Goal: Information Seeking & Learning: Find specific fact

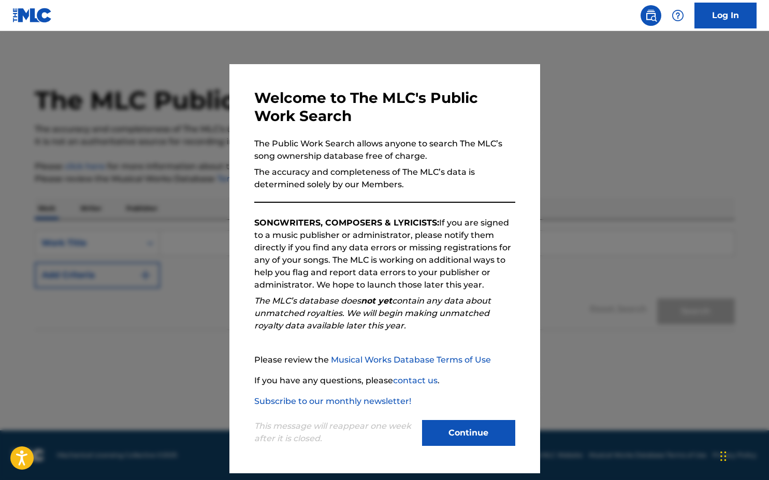
click at [482, 424] on button "Continue" at bounding box center [468, 433] width 93 height 26
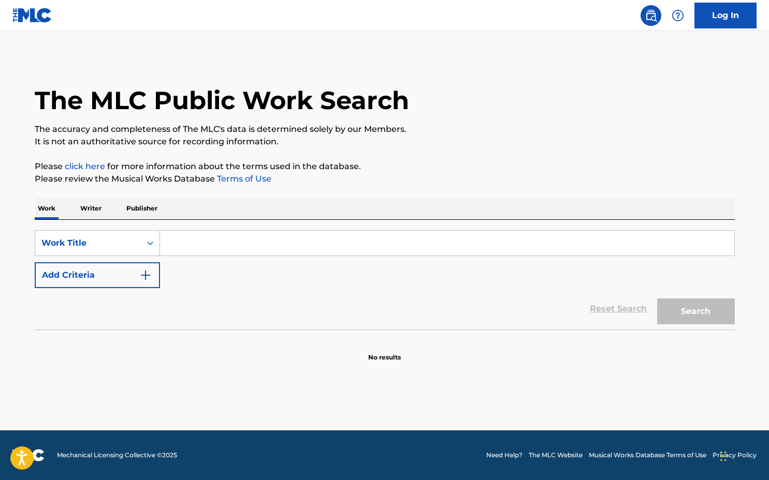
click at [253, 286] on div "SearchWithCriteria23233cd1-6273-4ddc-bd8b-84ce292609af Work Title Add Criteria" at bounding box center [385, 259] width 700 height 58
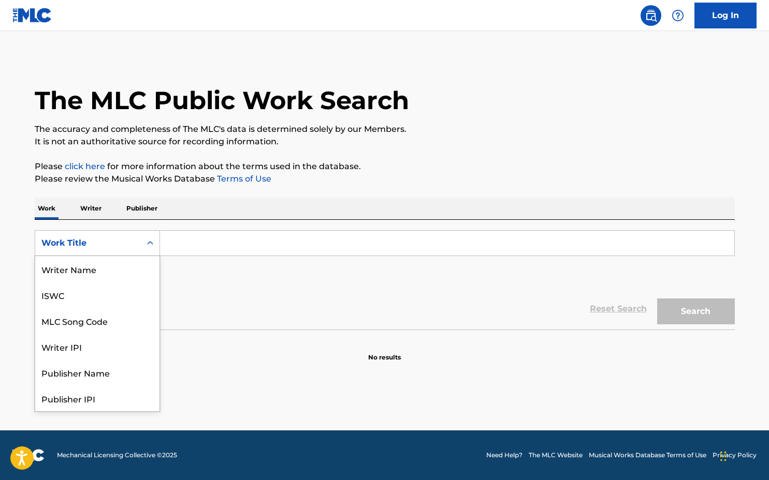
click at [139, 244] on div "Work Title" at bounding box center [88, 243] width 106 height 20
click at [232, 297] on div "Reset Search Search" at bounding box center [385, 308] width 700 height 41
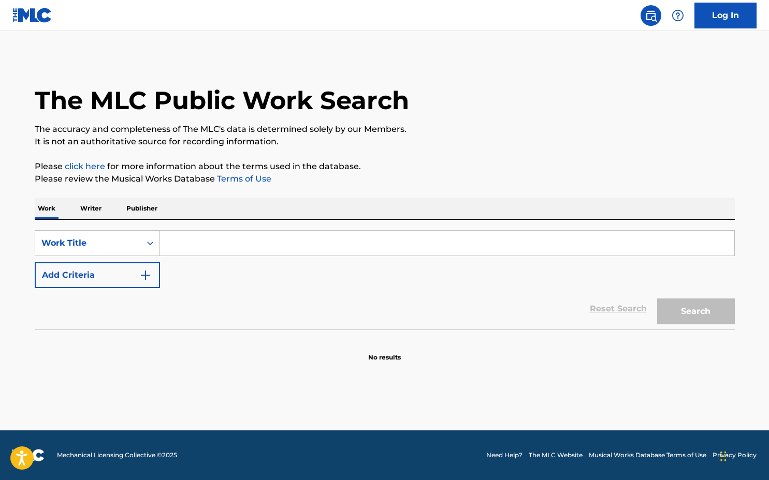
click at [92, 204] on p "Writer" at bounding box center [90, 209] width 27 height 22
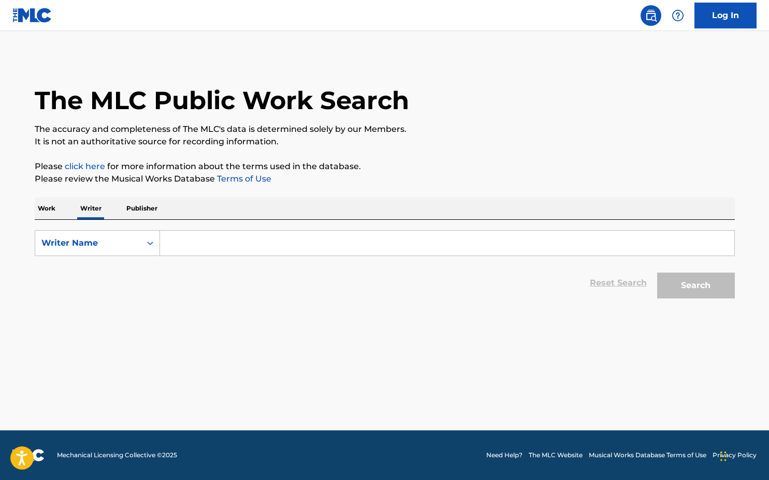
click at [131, 210] on p "Publisher" at bounding box center [141, 209] width 37 height 22
click at [65, 208] on div "Work Writer Publisher" at bounding box center [385, 209] width 700 height 22
click at [57, 212] on p "Work" at bounding box center [47, 209] width 24 height 22
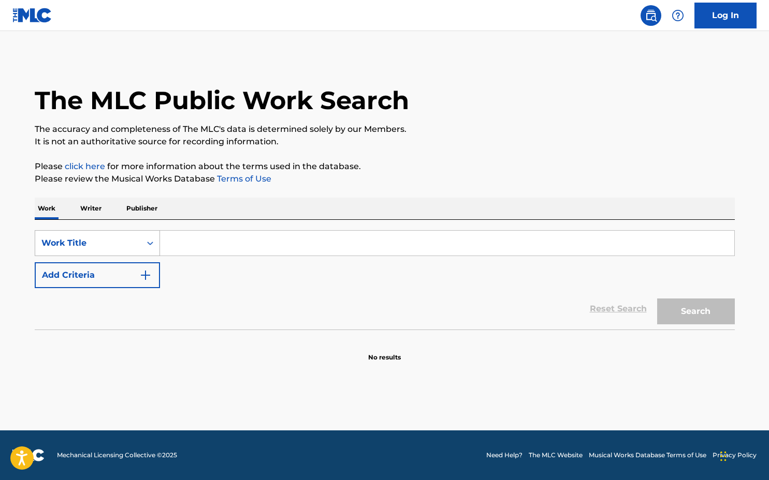
click at [152, 247] on icon "Search Form" at bounding box center [150, 243] width 10 height 10
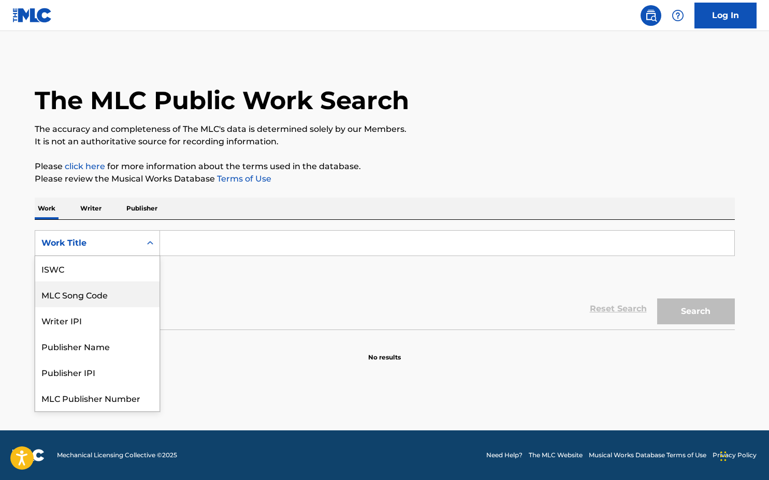
scroll to position [52, 0]
click at [276, 296] on div "Reset Search Search" at bounding box center [385, 308] width 700 height 41
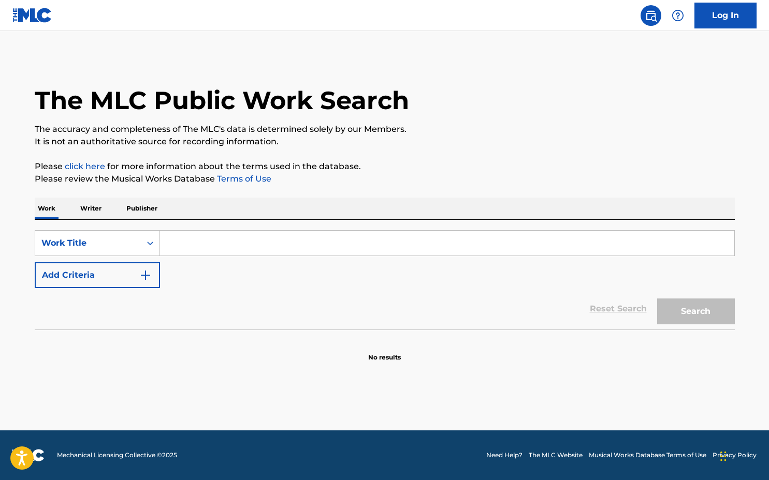
click at [229, 243] on input "Search Form" at bounding box center [447, 243] width 574 height 25
type input "lay me down"
click at [683, 314] on button "Search" at bounding box center [696, 312] width 78 height 26
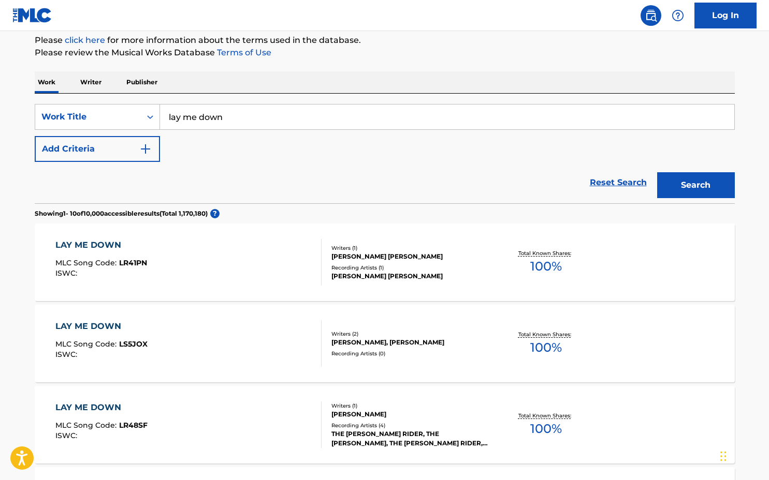
scroll to position [221, 0]
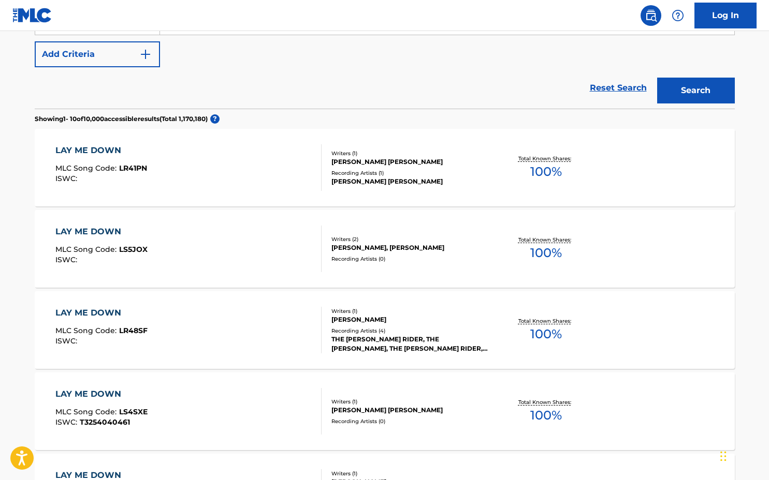
click at [105, 60] on button "Add Criteria" at bounding box center [97, 54] width 125 height 26
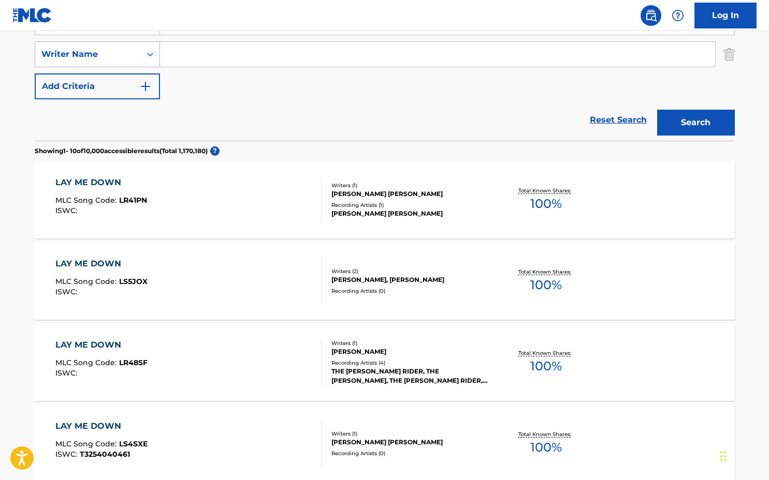
click at [95, 63] on div "Writer Name" at bounding box center [88, 55] width 106 height 20
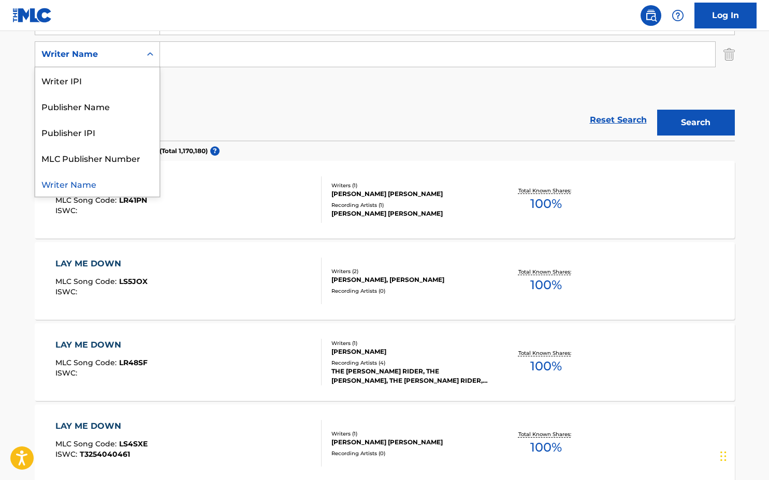
click at [90, 176] on div "Writer Name" at bounding box center [97, 184] width 124 height 26
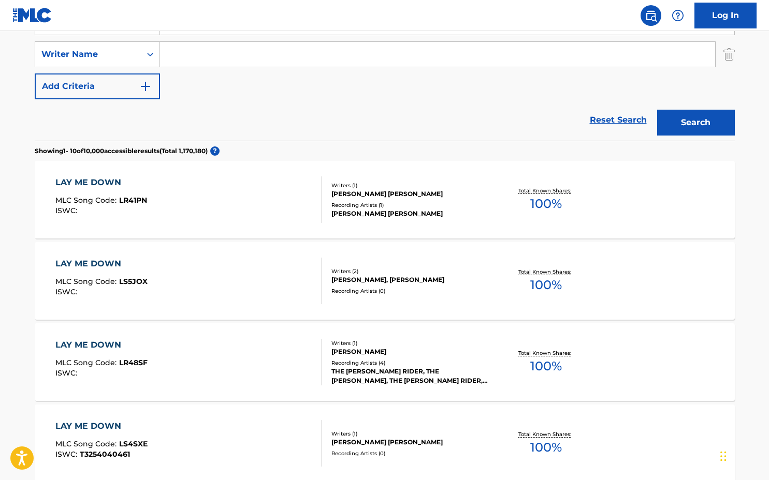
scroll to position [208, 0]
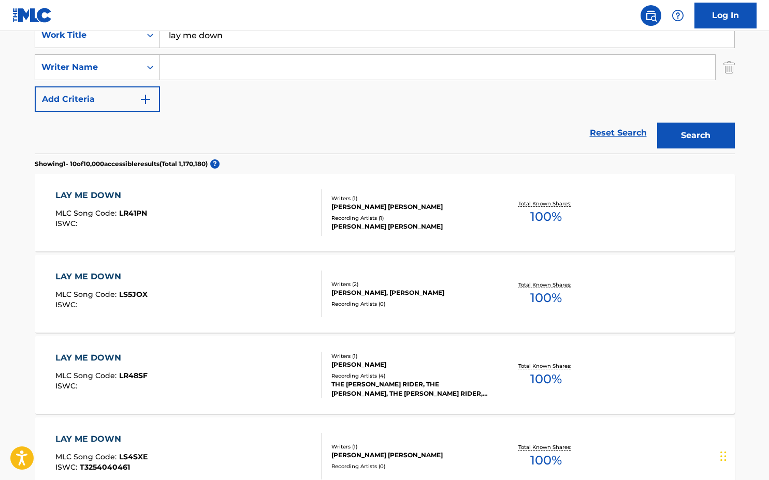
click at [217, 64] on input "Search Form" at bounding box center [437, 67] width 555 height 25
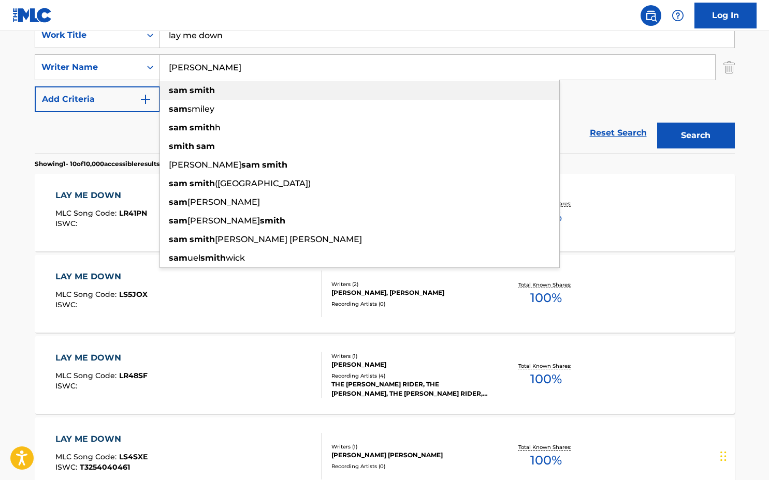
type input "[PERSON_NAME]"
click at [282, 88] on div "sam smith" at bounding box center [359, 90] width 399 height 19
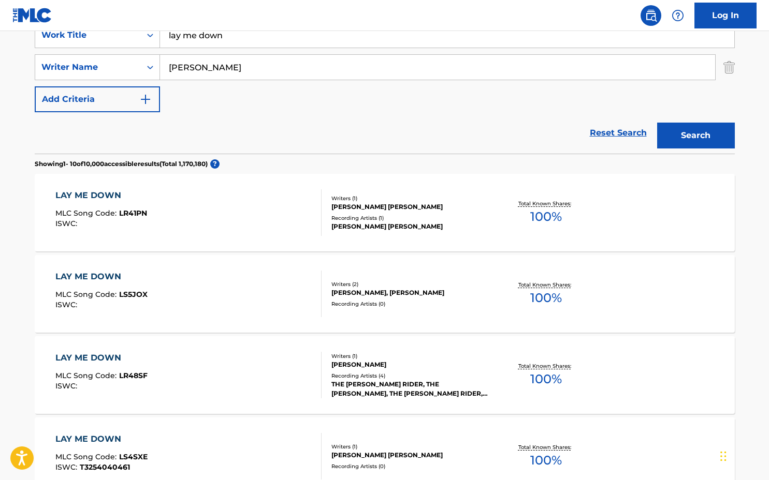
click at [707, 134] on button "Search" at bounding box center [696, 136] width 78 height 26
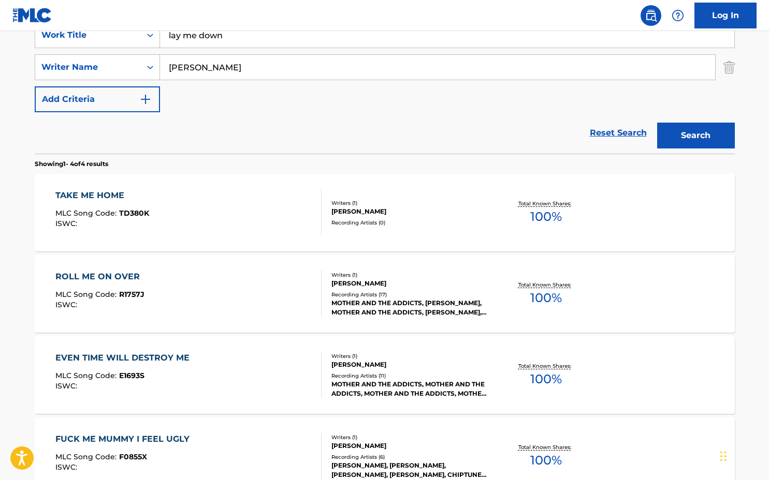
scroll to position [229, 0]
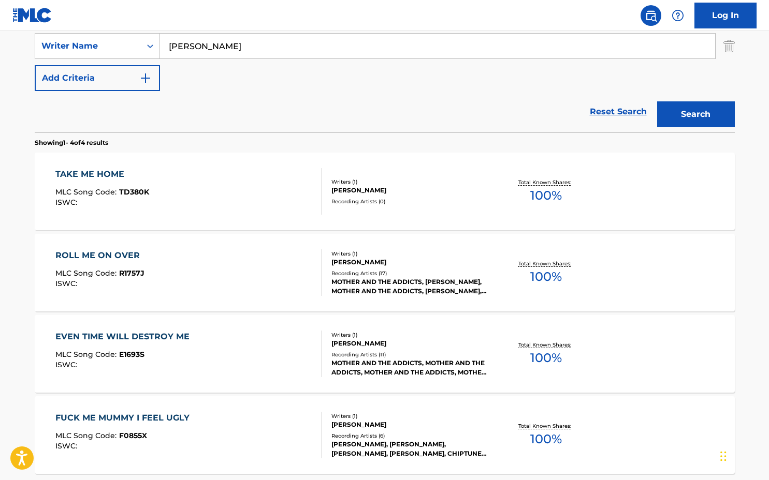
click at [274, 256] on div "ROLL ME ON OVER MLC Song Code : R1757J ISWC :" at bounding box center [188, 272] width 266 height 47
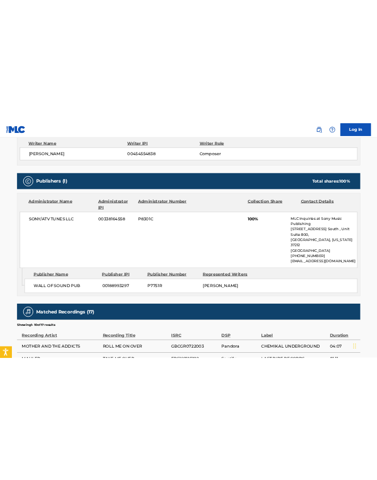
scroll to position [390, 0]
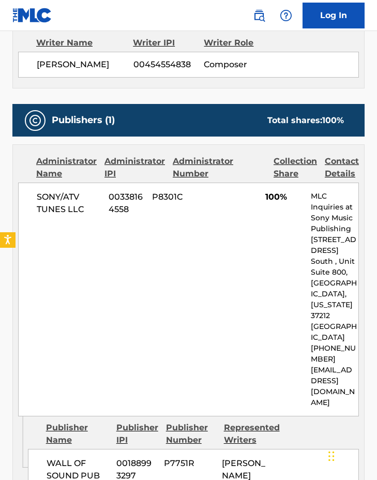
click at [288, 273] on div "SONY/ATV TUNES LLC 00338164558 P8301C 100% MLC Inquiries at Sony Music Publishi…" at bounding box center [188, 300] width 341 height 234
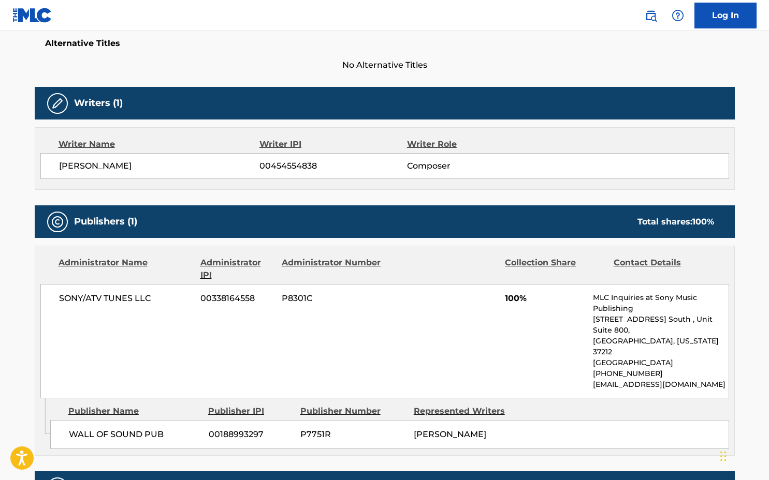
scroll to position [682, 0]
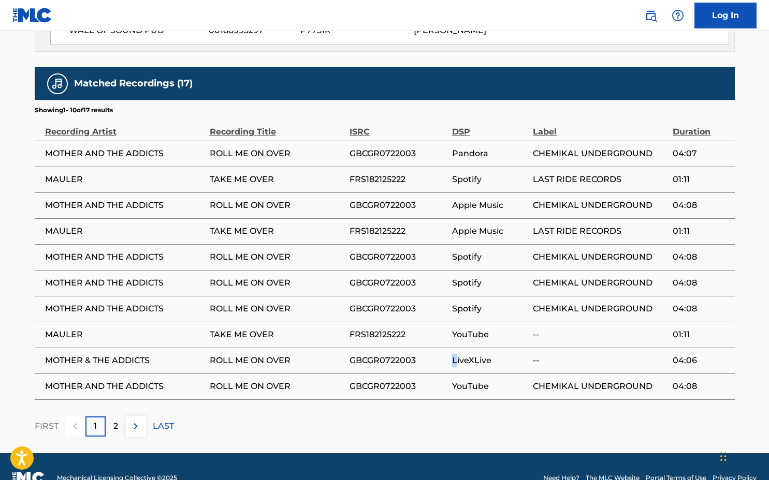
drag, startPoint x: 454, startPoint y: 337, endPoint x: 532, endPoint y: 338, distance: 77.1
click at [459, 355] on span "LiveXLive" at bounding box center [490, 361] width 76 height 12
click at [361, 379] on div "Matched Recordings (17) Showing 1 - 10 of 17 results Recording Artist Recording…" at bounding box center [385, 252] width 700 height 370
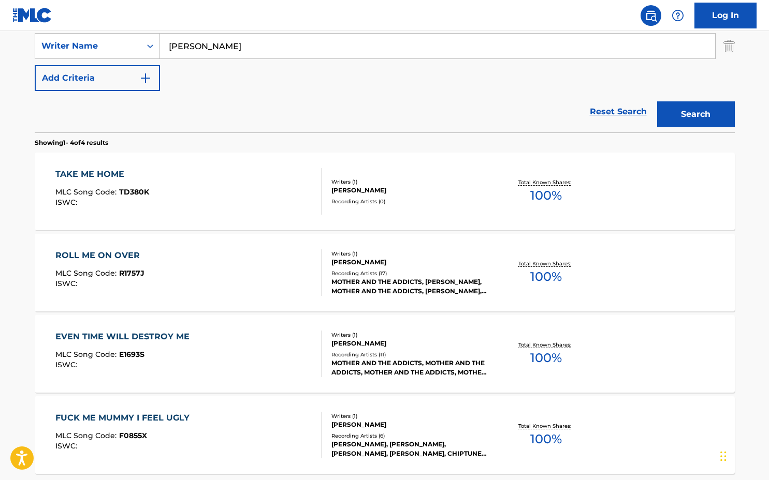
scroll to position [26, 0]
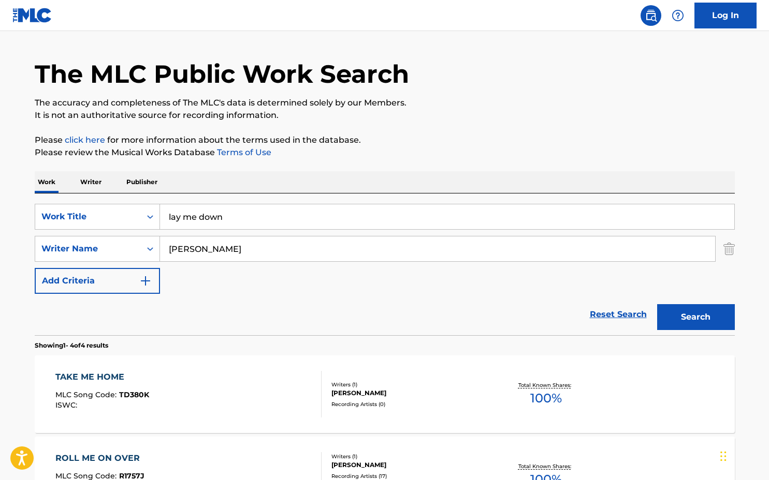
click at [102, 186] on p "Writer" at bounding box center [90, 182] width 27 height 22
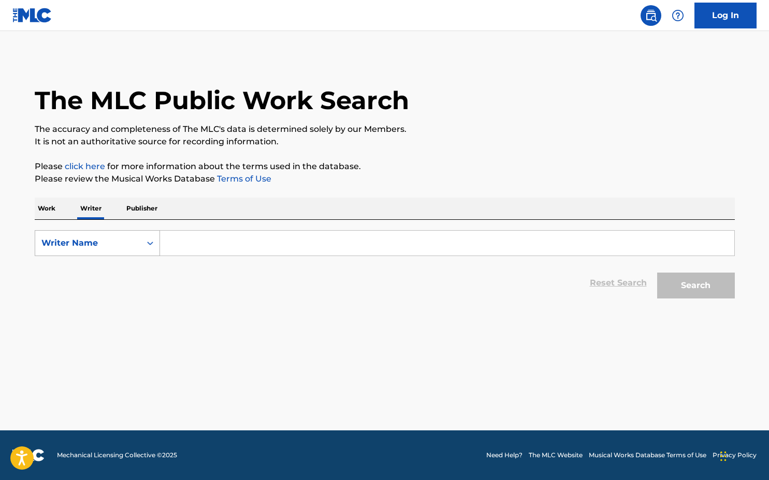
click at [107, 241] on div "Writer Name" at bounding box center [87, 243] width 93 height 12
click at [198, 253] on input "Search Form" at bounding box center [447, 243] width 574 height 25
click at [199, 238] on input "Search Form" at bounding box center [447, 243] width 574 height 25
type input "[PERSON_NAME]"
click at [715, 299] on div "Search" at bounding box center [693, 282] width 83 height 41
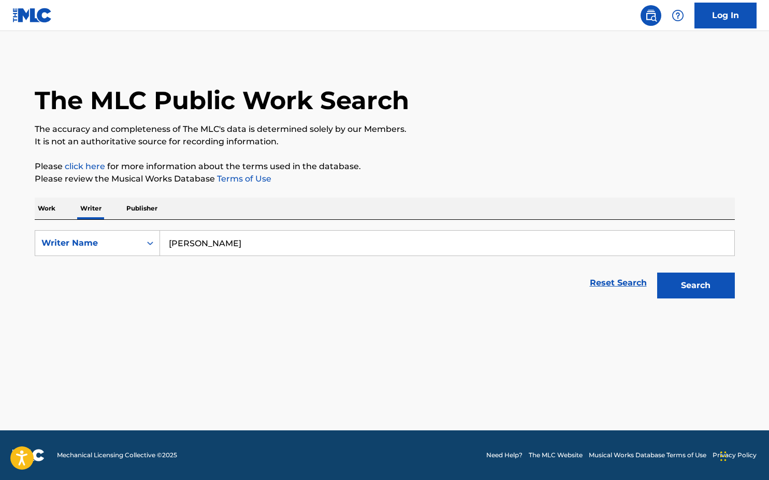
click at [706, 289] on button "Search" at bounding box center [696, 286] width 78 height 26
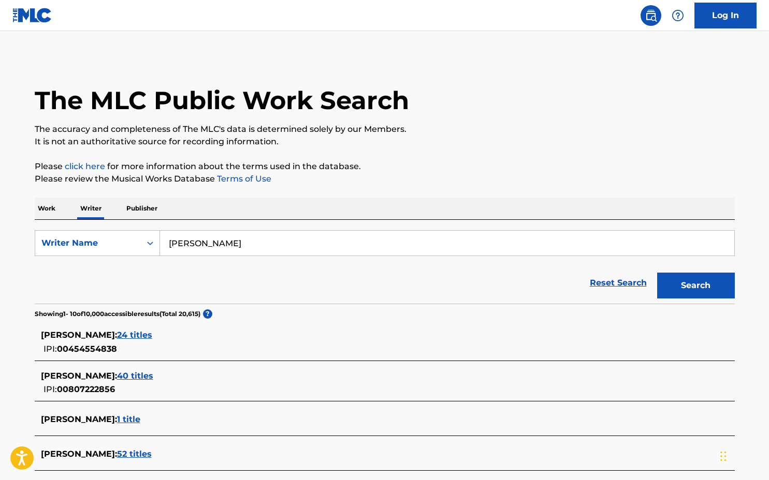
scroll to position [97, 0]
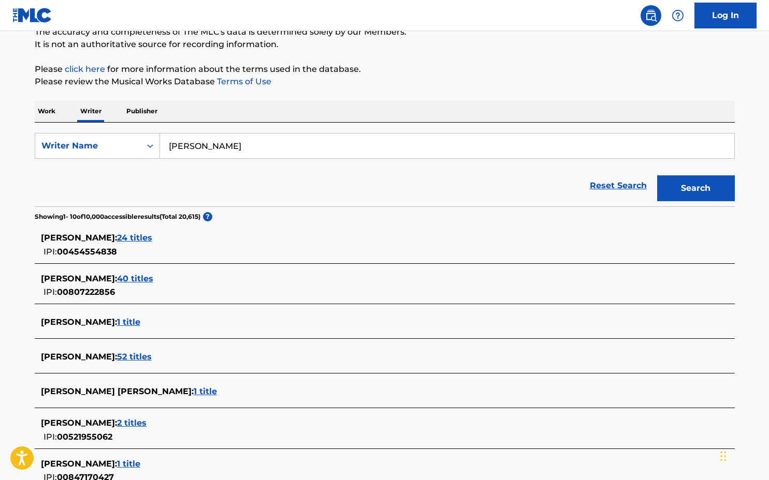
click at [117, 237] on span "24 titles" at bounding box center [134, 238] width 35 height 10
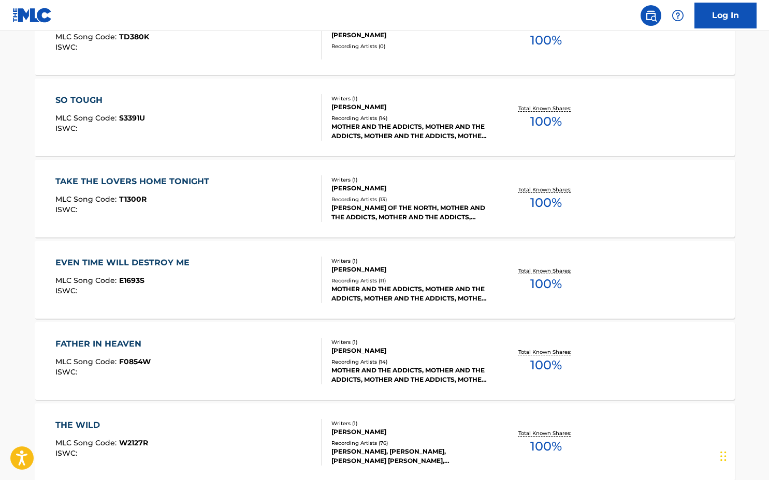
scroll to position [359, 0]
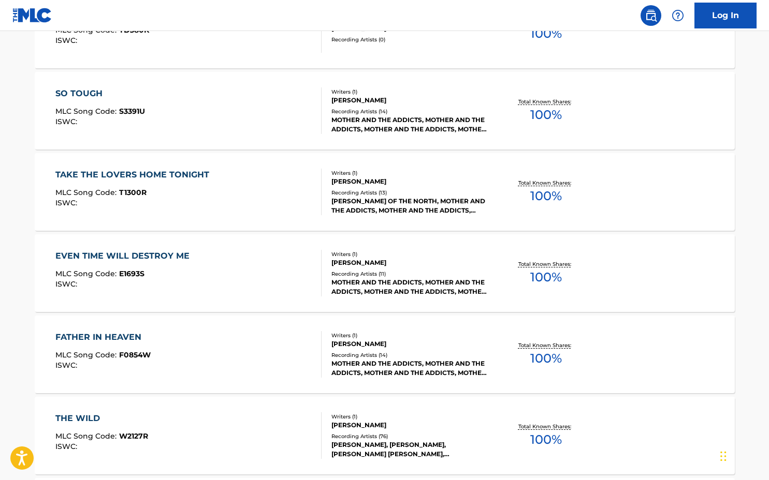
click at [107, 261] on div "EVEN TIME WILL DESTROY ME" at bounding box center [124, 256] width 139 height 12
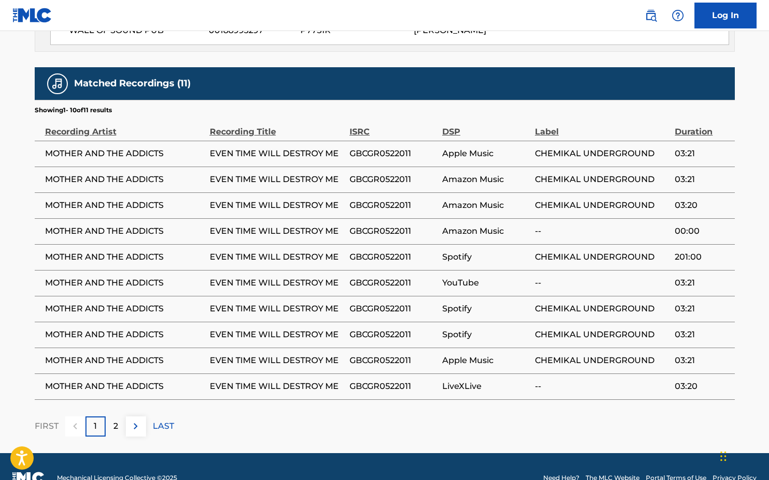
scroll to position [402, 0]
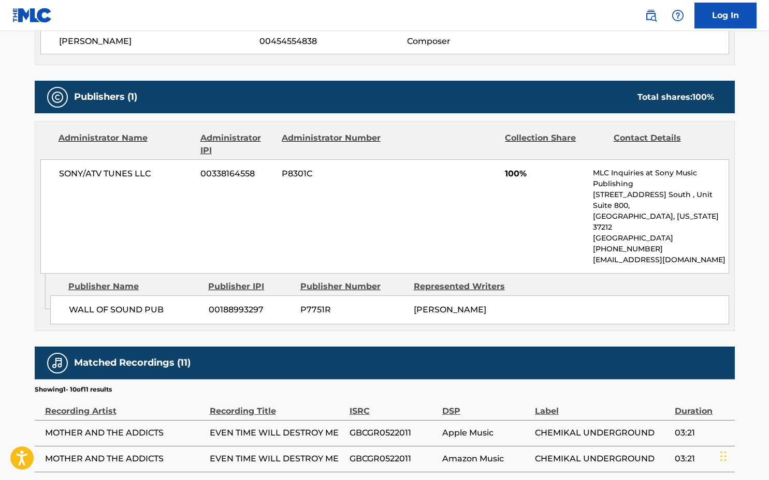
drag, startPoint x: 169, startPoint y: 242, endPoint x: 46, endPoint y: 231, distance: 123.7
click at [169, 241] on div "SONY/ATV TUNES LLC 00338164558 P8301C 100% MLC Inquiries at Sony Music Publishi…" at bounding box center [384, 216] width 688 height 114
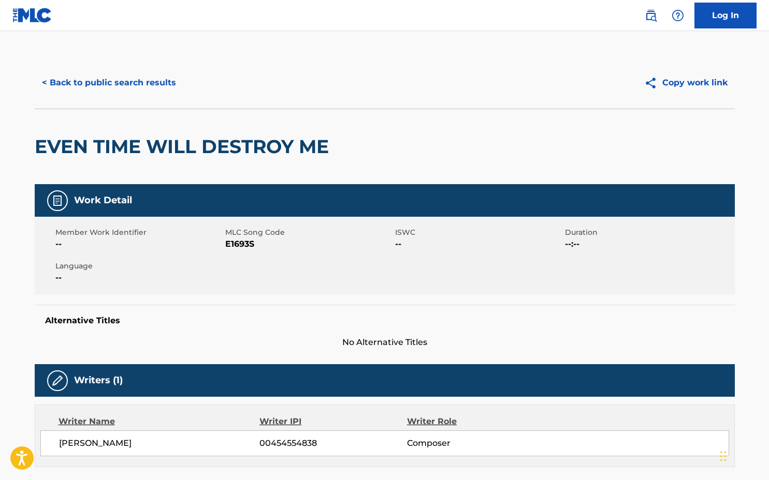
scroll to position [124, 0]
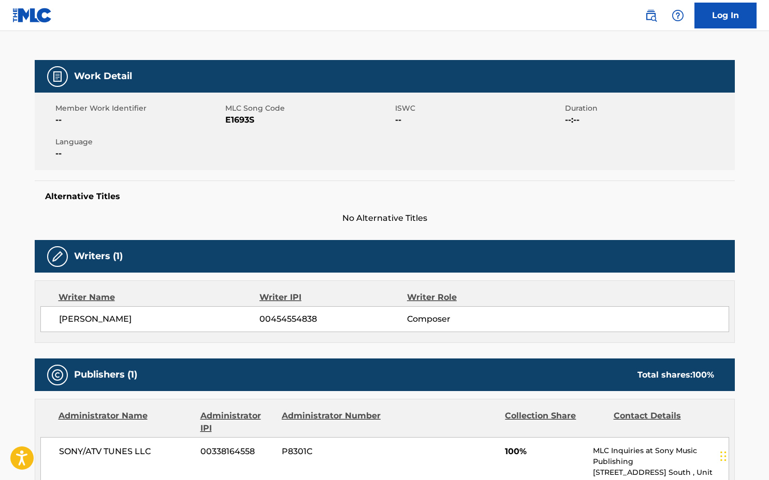
click at [290, 214] on span "No Alternative Titles" at bounding box center [385, 218] width 700 height 12
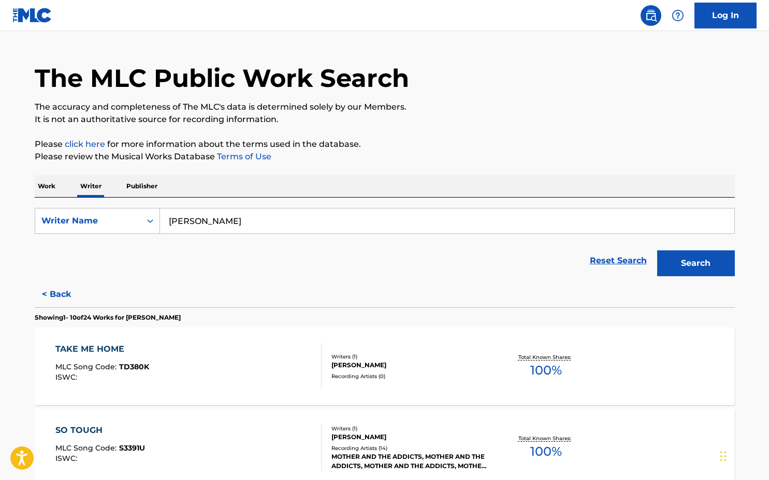
scroll to position [44, 0]
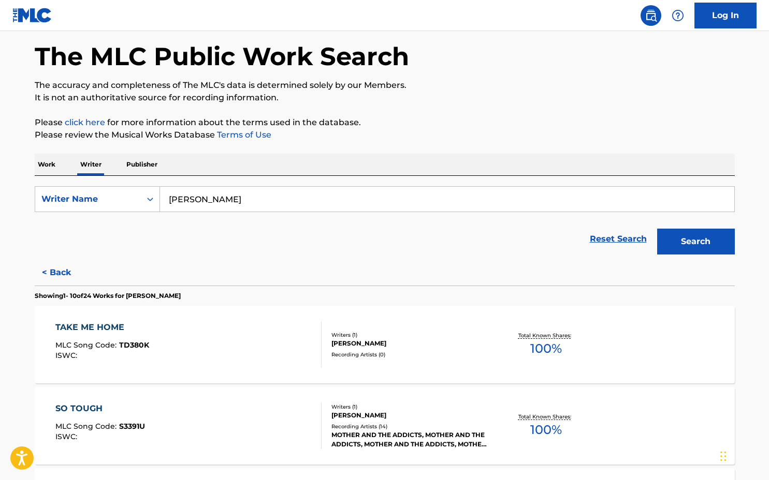
click at [699, 244] on button "Search" at bounding box center [696, 242] width 78 height 26
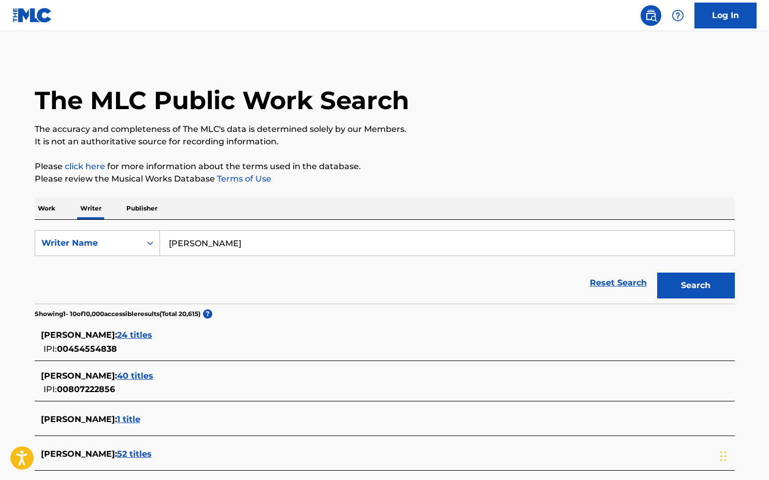
scroll to position [64, 0]
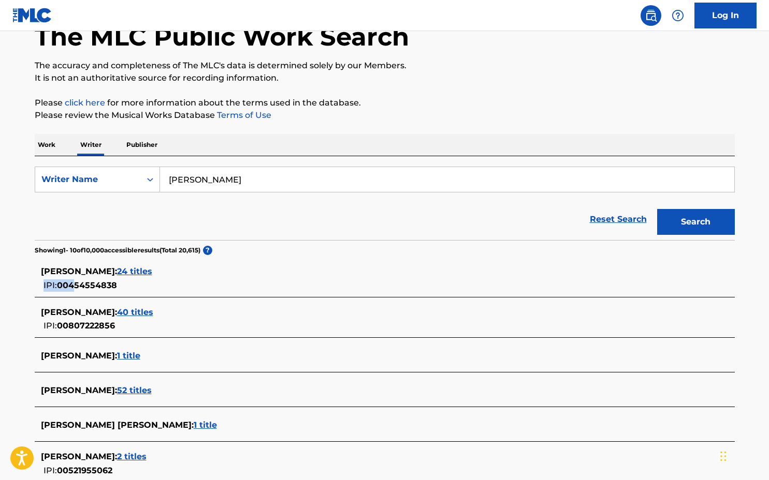
drag, startPoint x: 147, startPoint y: 290, endPoint x: 77, endPoint y: 282, distance: 71.3
click at [77, 282] on div "[PERSON_NAME] : 24 titles IPI: 00454554838" at bounding box center [371, 278] width 660 height 26
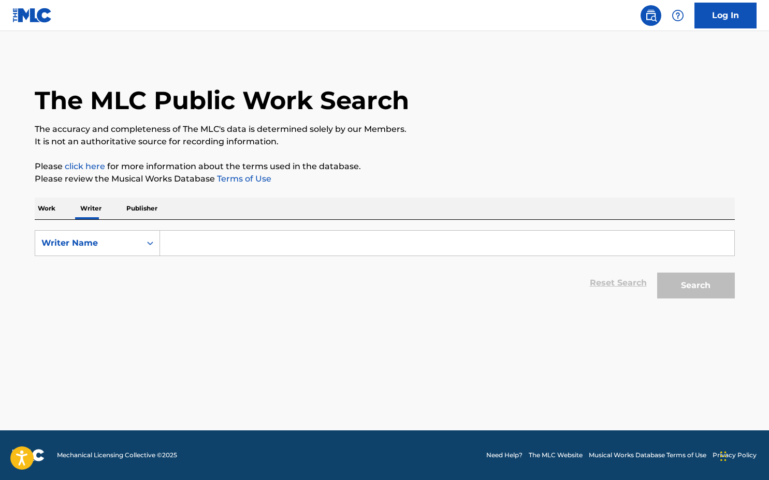
click at [214, 238] on input "Search Form" at bounding box center [447, 243] width 574 height 25
type input "[PERSON_NAME]"
click at [676, 274] on button "Search" at bounding box center [696, 286] width 78 height 26
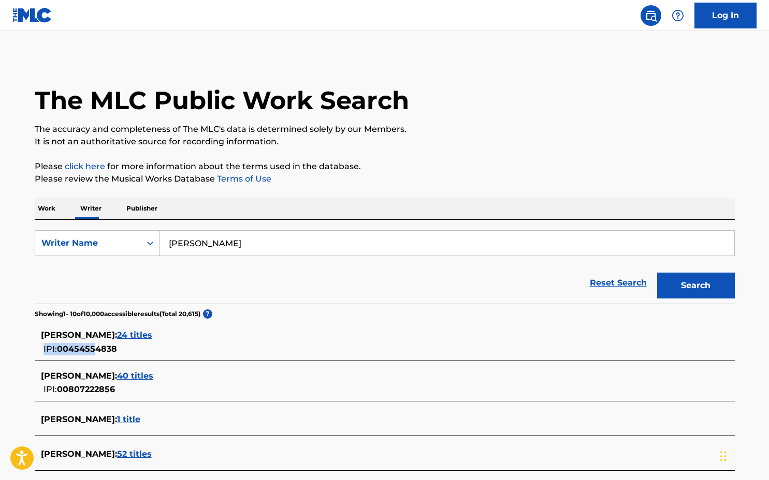
drag, startPoint x: 121, startPoint y: 350, endPoint x: 98, endPoint y: 351, distance: 22.8
click at [98, 351] on div "[PERSON_NAME] : 24 titles IPI: 00454554838" at bounding box center [371, 342] width 660 height 26
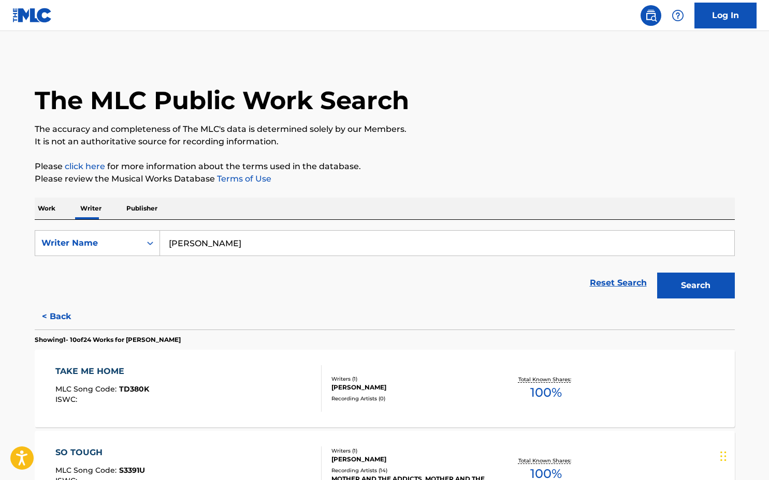
click at [217, 246] on input "[PERSON_NAME]" at bounding box center [447, 243] width 574 height 25
click at [54, 212] on p "Work" at bounding box center [47, 209] width 24 height 22
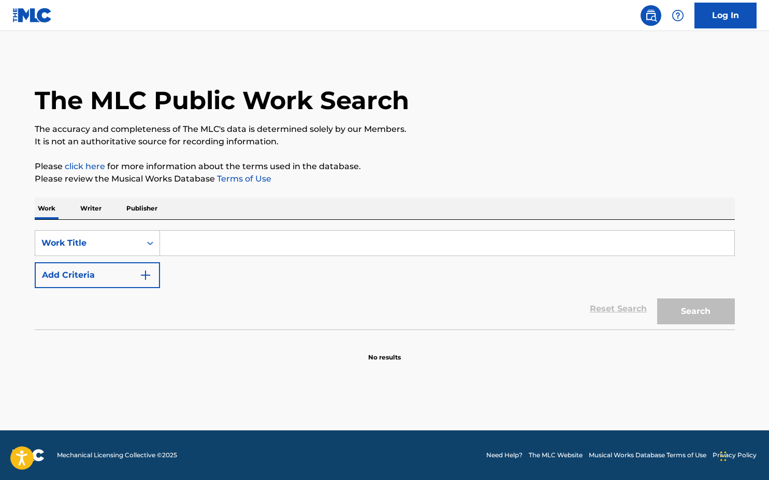
click at [186, 239] on input "Search Form" at bounding box center [447, 243] width 574 height 25
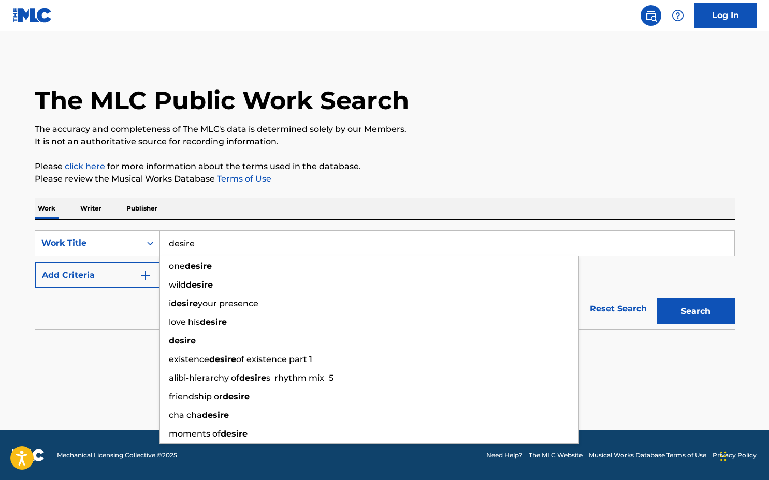
type input "desire"
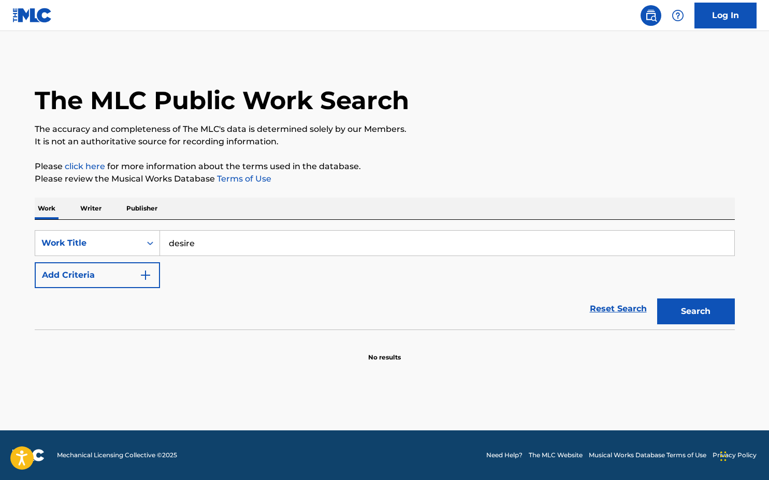
click at [87, 275] on button "Add Criteria" at bounding box center [97, 275] width 125 height 26
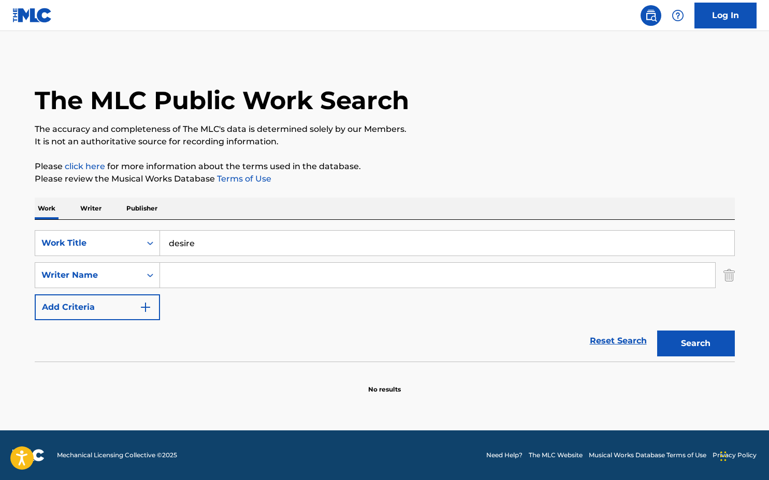
drag, startPoint x: 221, startPoint y: 285, endPoint x: 201, endPoint y: 282, distance: 20.4
click at [221, 284] on input "Search Form" at bounding box center [437, 275] width 555 height 25
click at [111, 276] on div "Writer Name" at bounding box center [87, 275] width 93 height 12
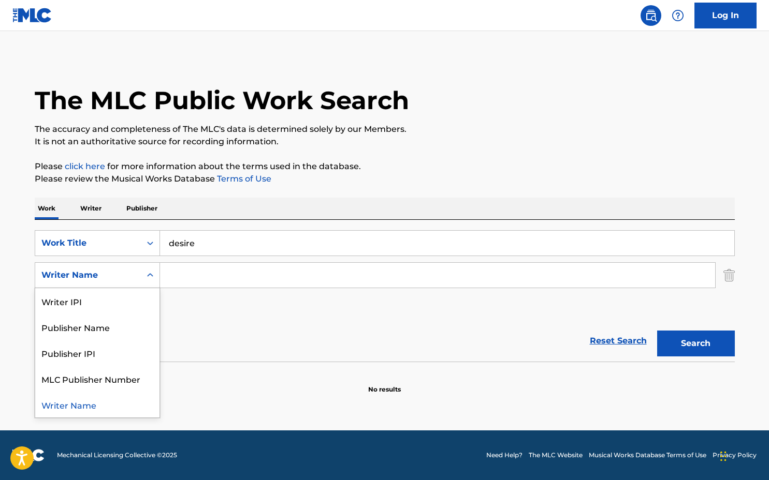
click at [196, 281] on input "Search Form" at bounding box center [437, 275] width 555 height 25
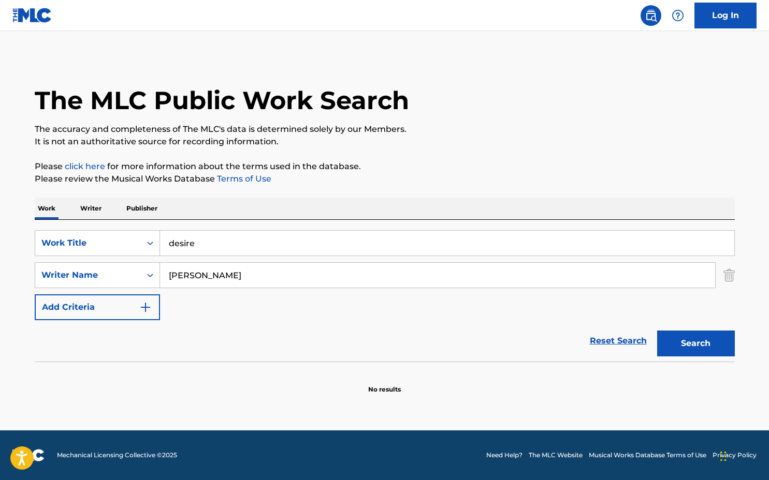
type input "[PERSON_NAME]"
click at [686, 336] on button "Search" at bounding box center [696, 344] width 78 height 26
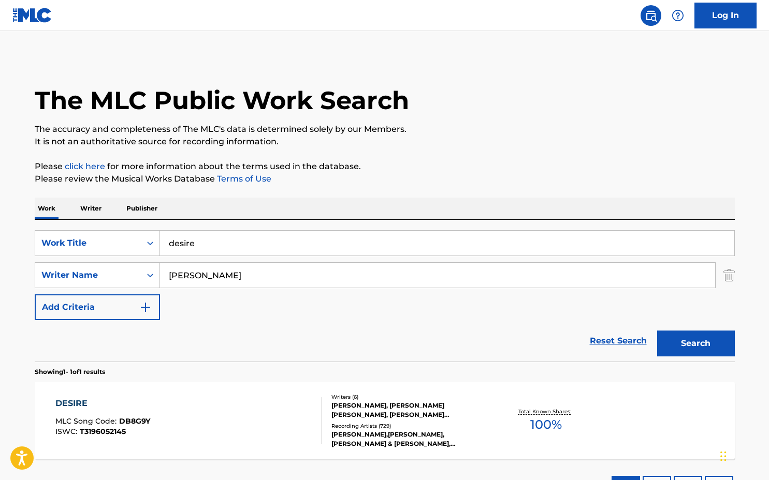
scroll to position [83, 0]
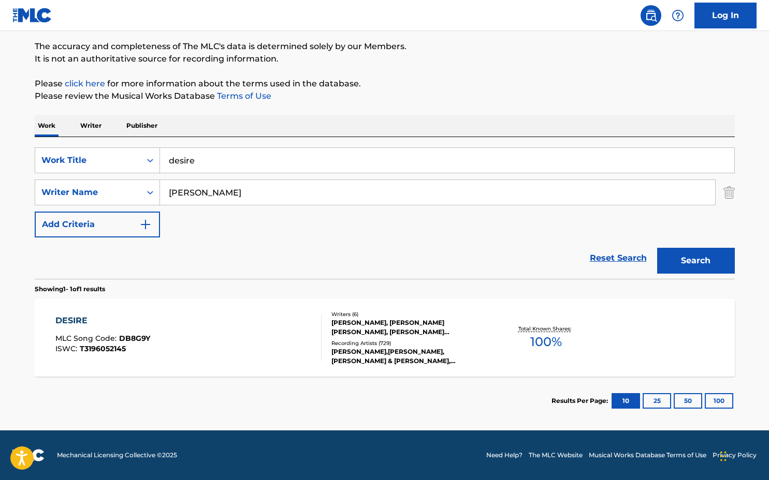
click at [278, 328] on div "DESIRE MLC Song Code : DB8G9Y ISWC : T3196052145" at bounding box center [188, 338] width 266 height 47
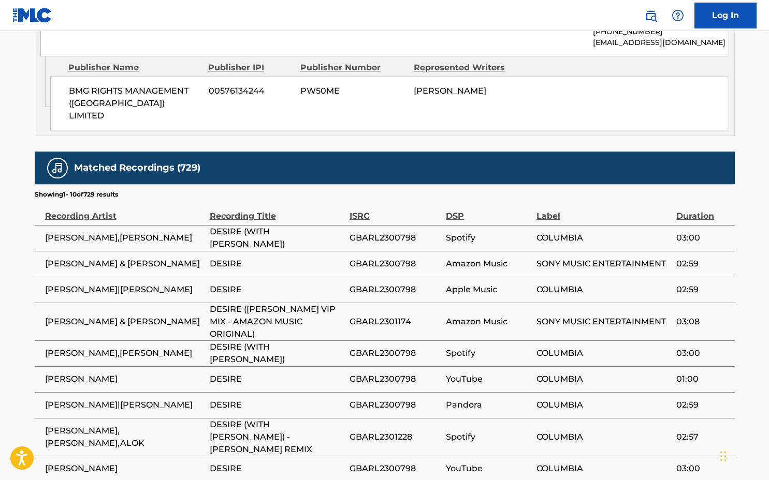
scroll to position [1573, 0]
